Goal: Find specific page/section: Find specific page/section

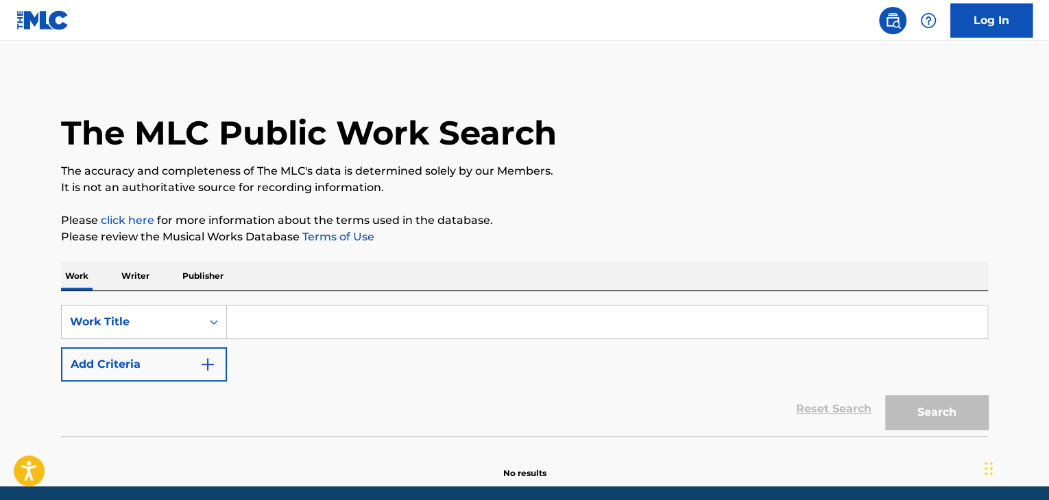
click at [718, 154] on div "The MLC Public Work Search" at bounding box center [524, 125] width 927 height 100
click at [596, 150] on div "The MLC Public Work Search" at bounding box center [524, 125] width 927 height 100
click at [846, 132] on div "The MLC Public Work Search" at bounding box center [524, 125] width 927 height 100
click at [759, 135] on div "The MLC Public Work Search" at bounding box center [524, 125] width 927 height 100
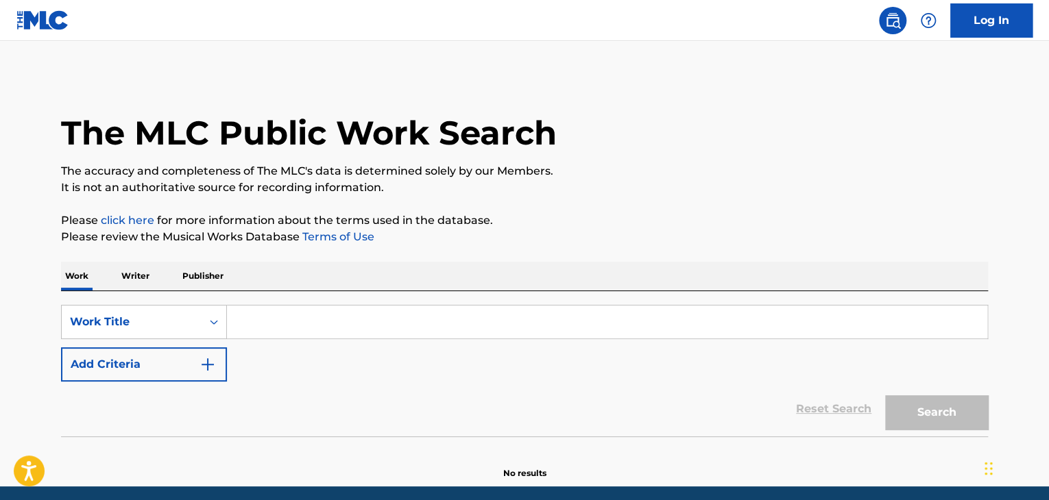
drag, startPoint x: 759, startPoint y: 135, endPoint x: 749, endPoint y: 121, distance: 17.1
click at [758, 130] on div "The MLC Public Work Search" at bounding box center [524, 125] width 927 height 100
click at [703, 121] on div "The MLC Public Work Search" at bounding box center [524, 125] width 927 height 100
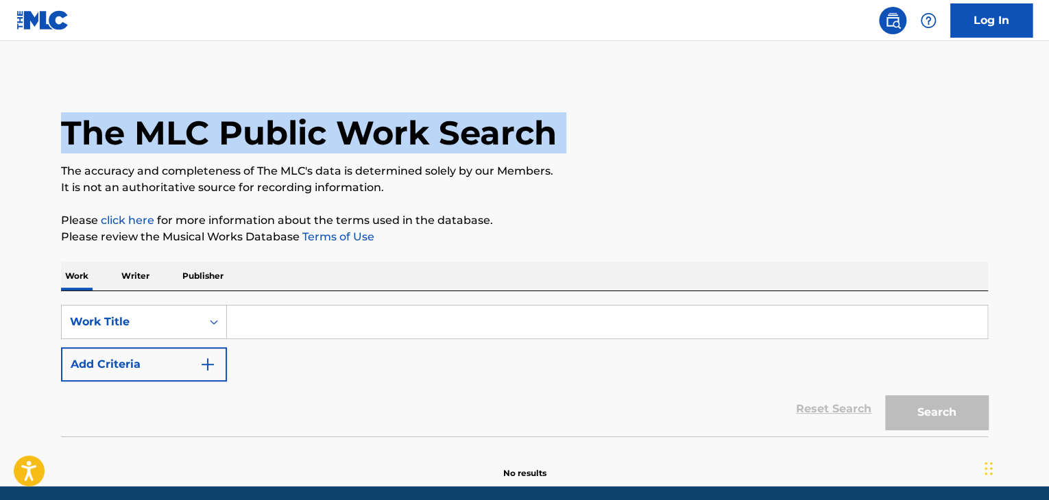
click at [703, 121] on div "The MLC Public Work Search" at bounding box center [524, 125] width 927 height 100
click at [862, 135] on div "The MLC Public Work Search" at bounding box center [524, 125] width 927 height 100
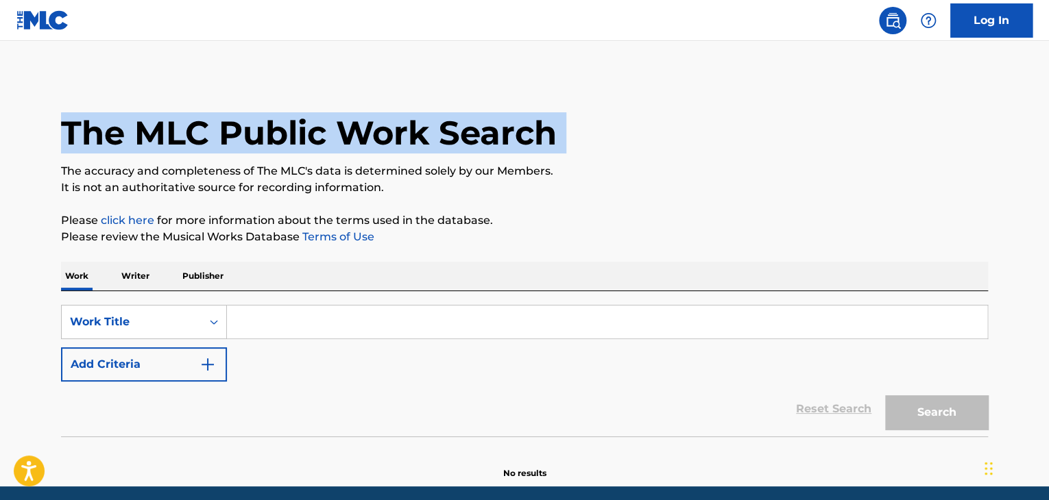
click at [862, 135] on div "The MLC Public Work Search" at bounding box center [524, 125] width 927 height 100
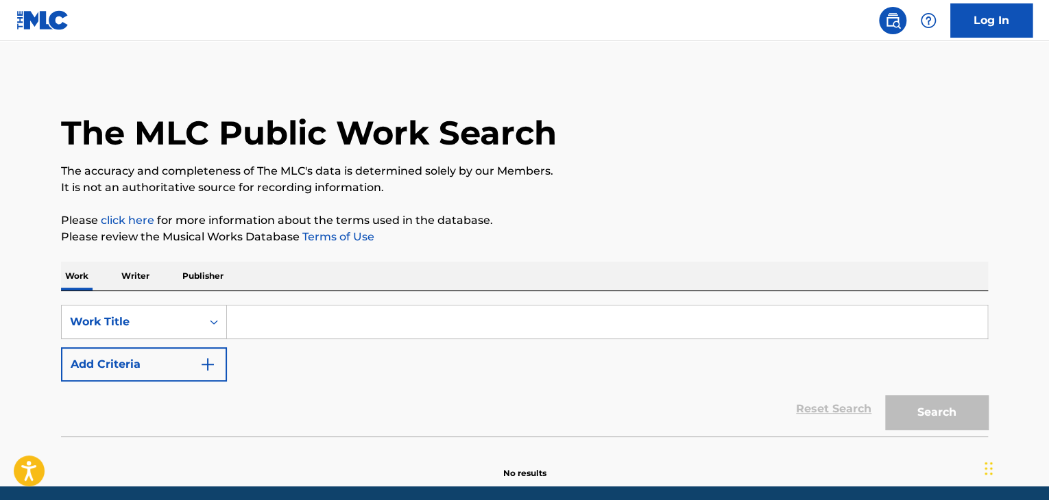
click at [667, 129] on div "The MLC Public Work Search" at bounding box center [524, 125] width 927 height 100
